Goal: Task Accomplishment & Management: Use online tool/utility

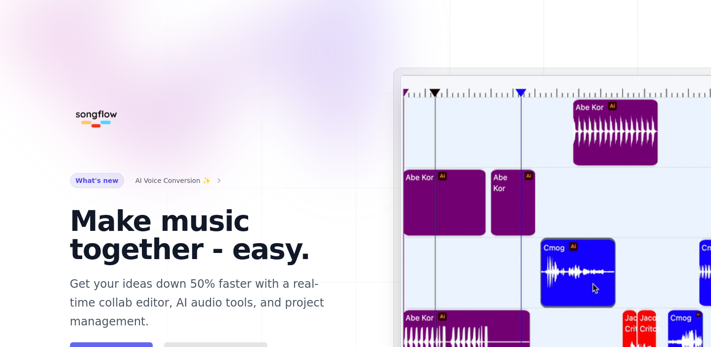
scroll to position [19, 0]
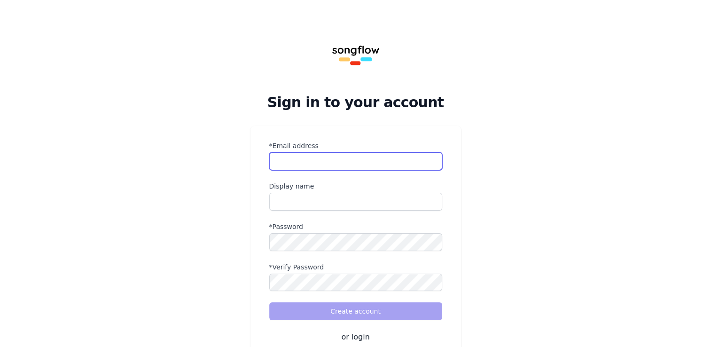
drag, startPoint x: 0, startPoint y: 0, endPoint x: 312, endPoint y: 169, distance: 354.8
click at [312, 169] on input "*Email address" at bounding box center [355, 161] width 173 height 18
type input "**********"
click at [311, 202] on input "name" at bounding box center [355, 202] width 173 height 18
type input "*****"
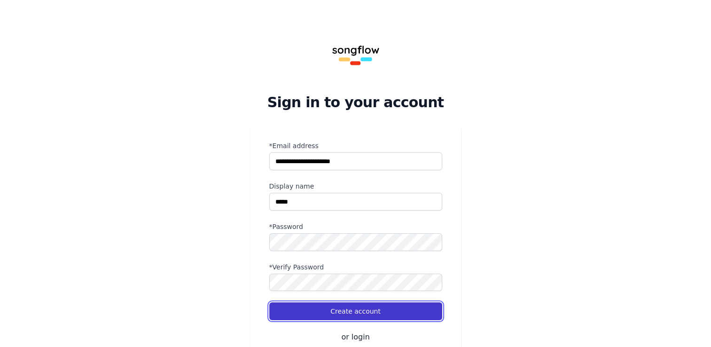
click at [333, 310] on button "Create account" at bounding box center [355, 311] width 173 height 18
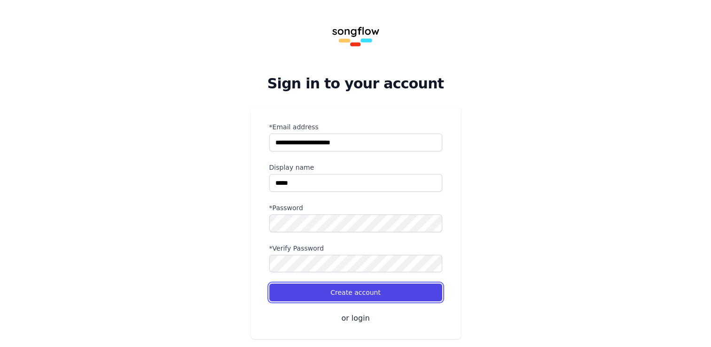
scroll to position [32, 0]
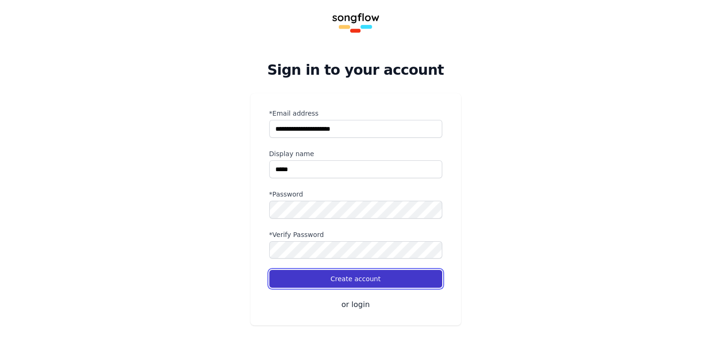
click at [340, 279] on button "Create account" at bounding box center [355, 279] width 173 height 18
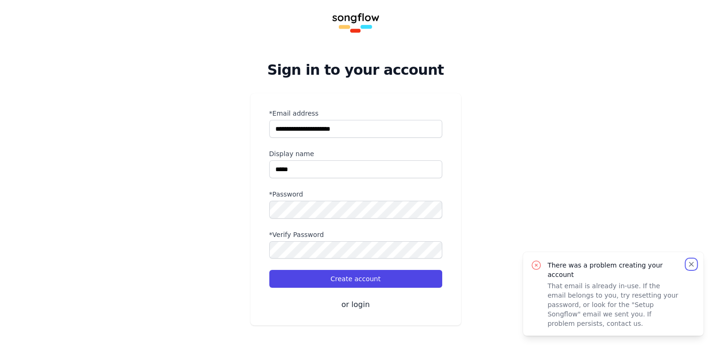
click at [690, 267] on icon "button" at bounding box center [691, 264] width 5 height 5
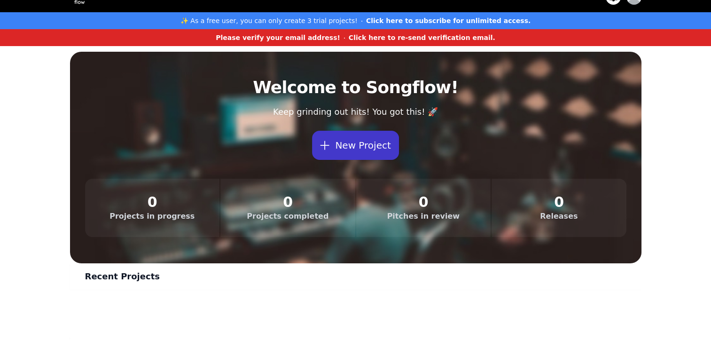
scroll to position [19, 0]
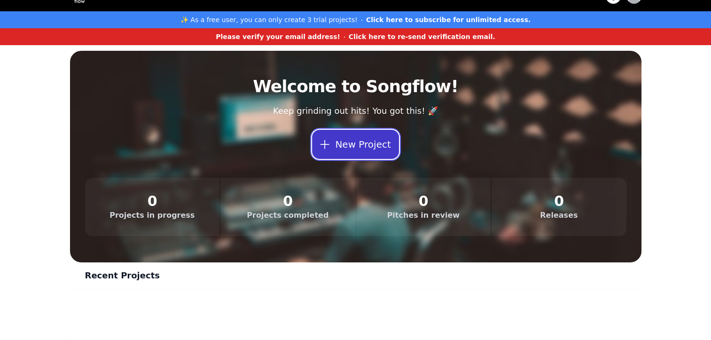
click at [338, 140] on button "New Project" at bounding box center [355, 144] width 86 height 29
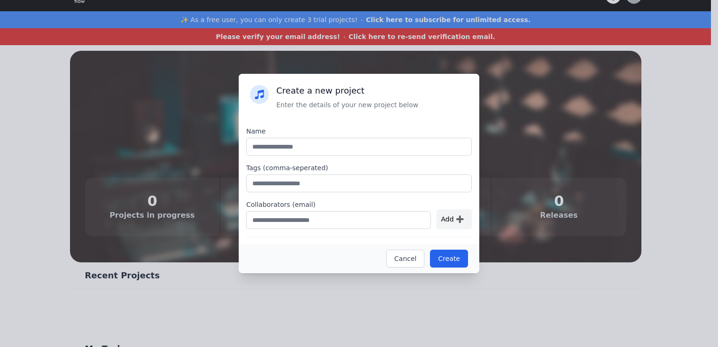
click at [189, 150] on div "Create a new project Enter the details of your new project below Name Tags (com…" at bounding box center [359, 173] width 718 height 347
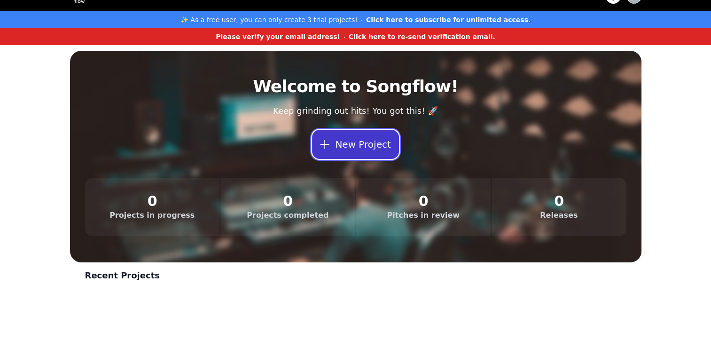
click at [331, 148] on icon at bounding box center [324, 144] width 13 height 13
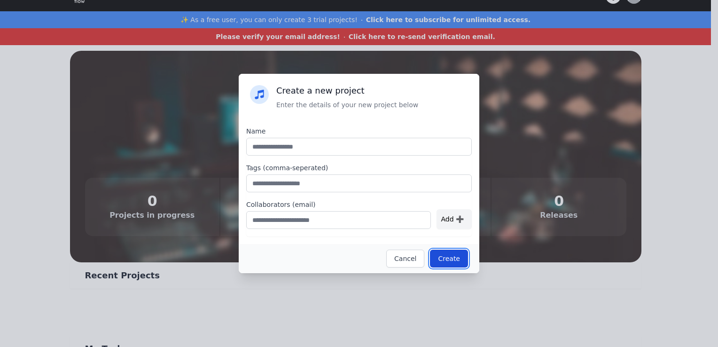
click at [443, 259] on button "Create" at bounding box center [449, 259] width 38 height 18
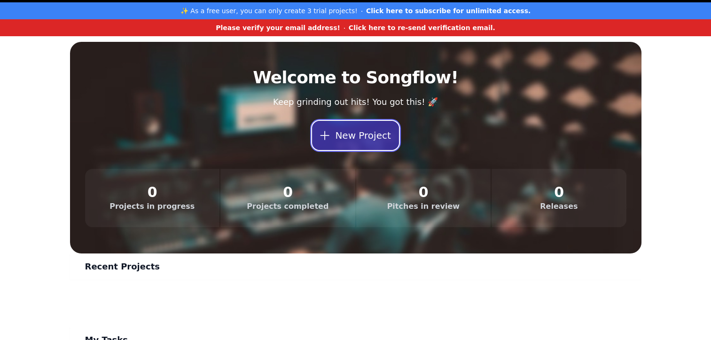
scroll to position [0, 0]
